Goal: Find specific page/section: Find specific page/section

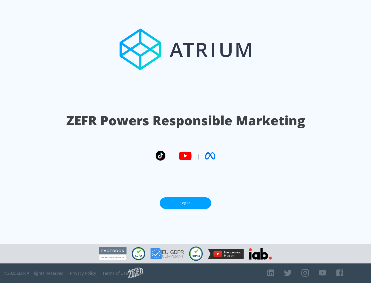
click at [185, 201] on link "Log In" at bounding box center [185, 204] width 51 height 12
